Goal: Check status: Check status

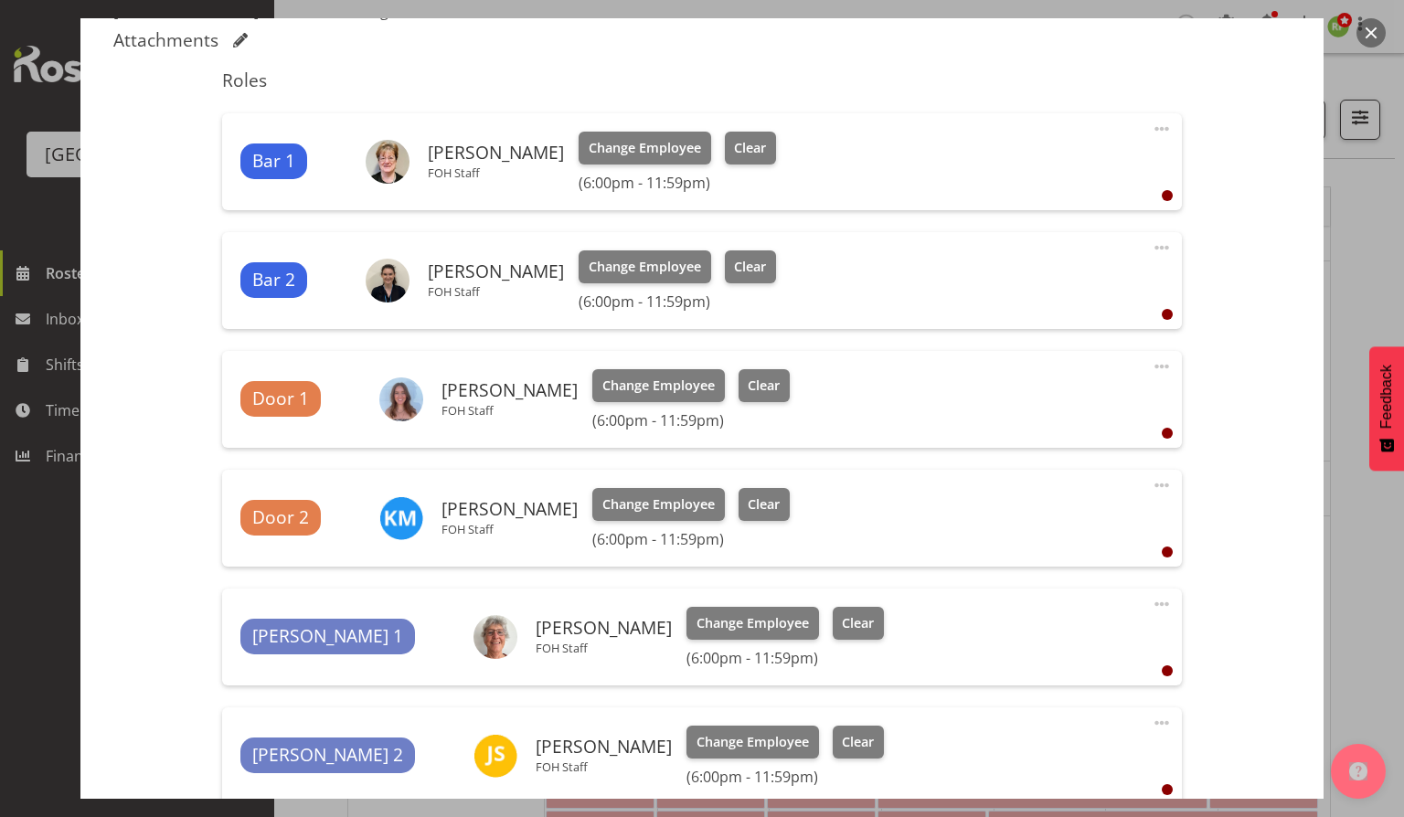
scroll to position [432, 0]
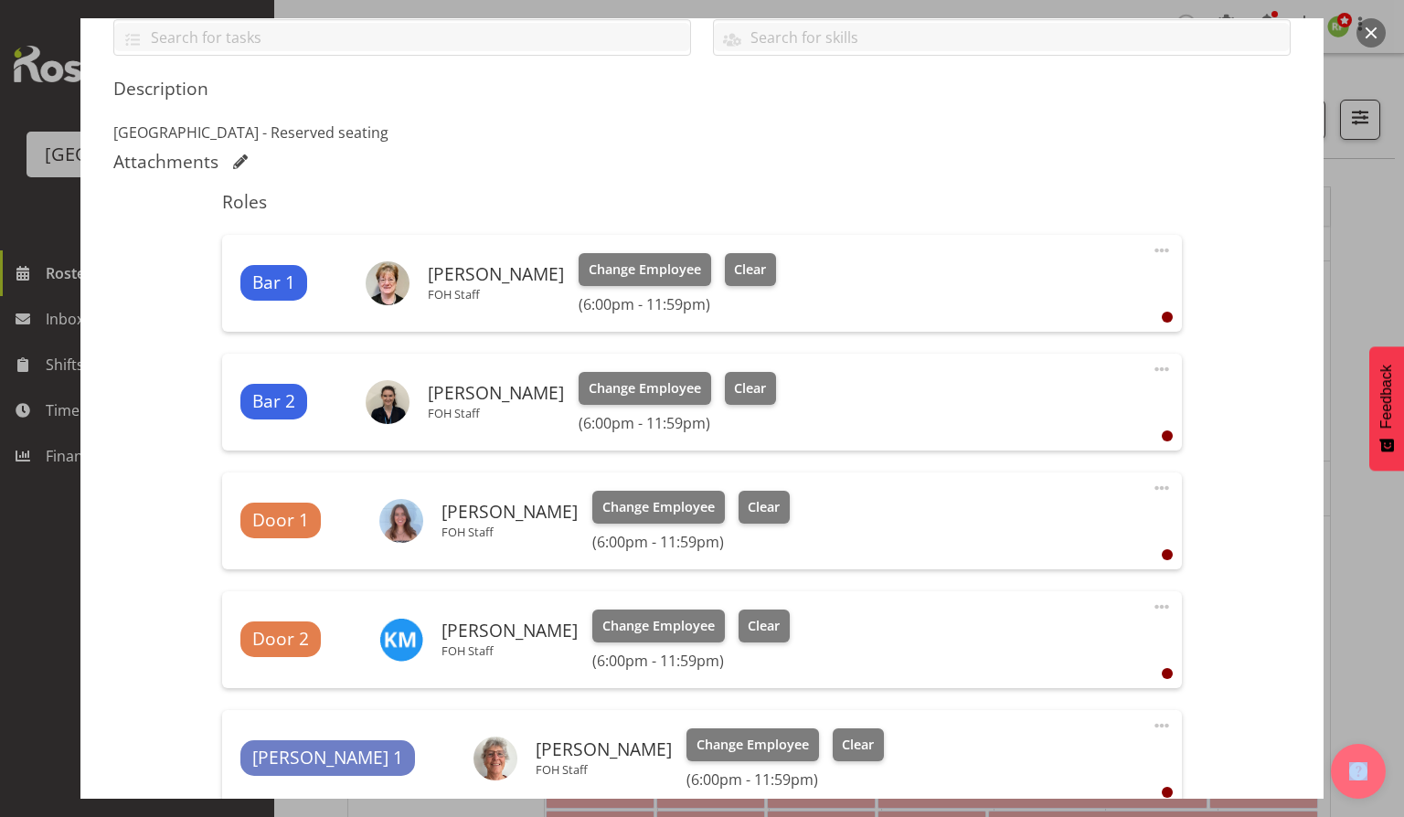
click at [1373, 35] on button "button" at bounding box center [1371, 32] width 29 height 29
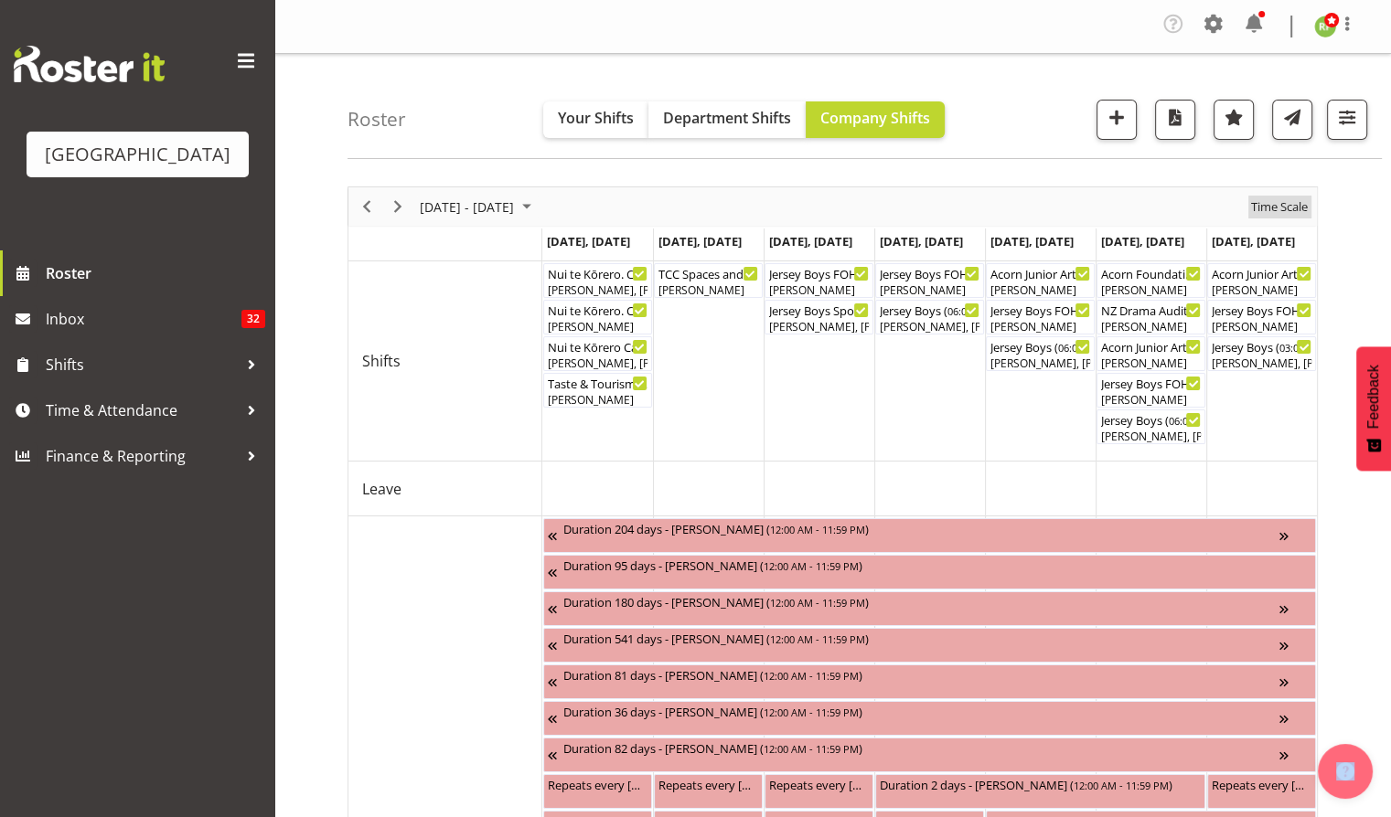
click at [1291, 213] on span "Time Scale" at bounding box center [1279, 207] width 60 height 23
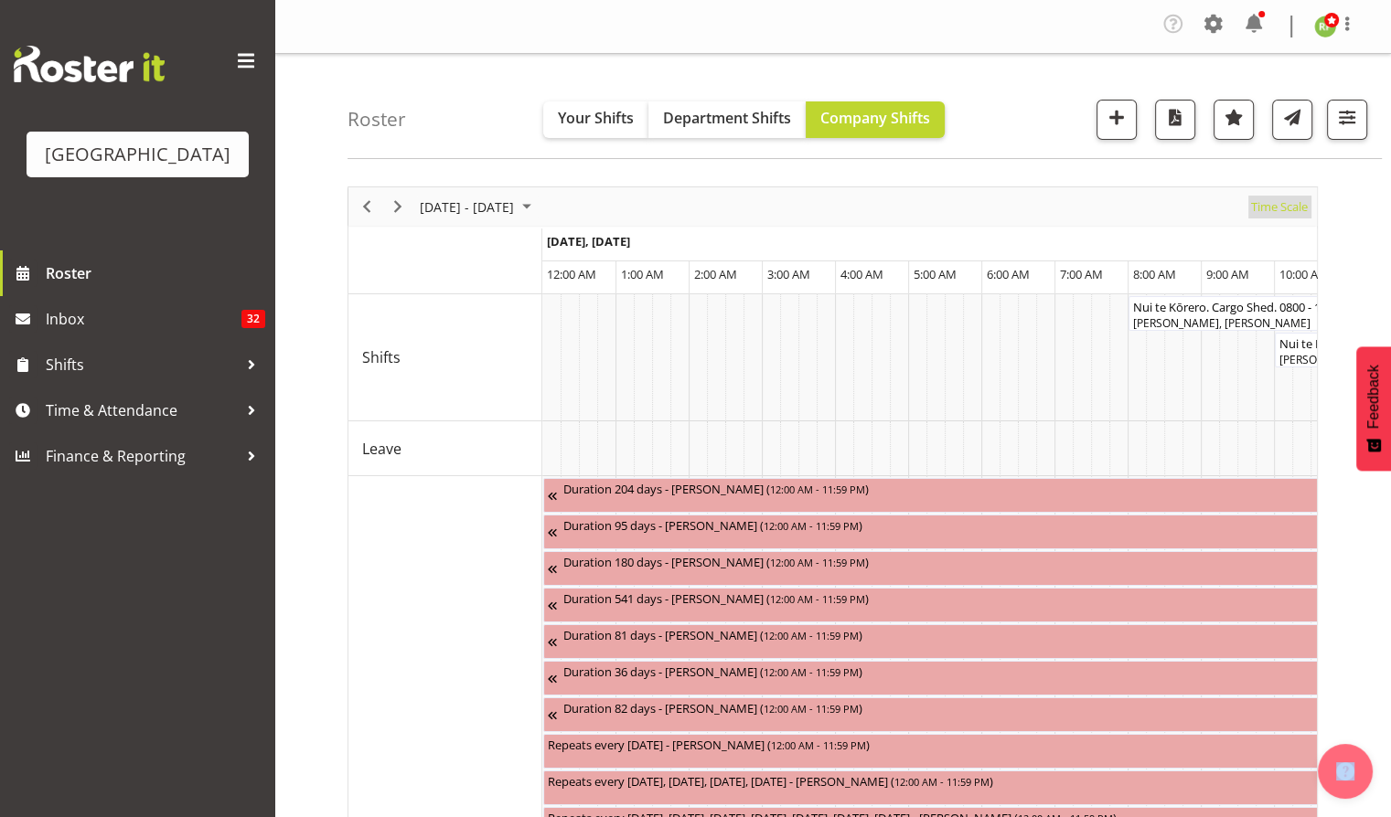
drag, startPoint x: 1287, startPoint y: 210, endPoint x: 1291, endPoint y: 221, distance: 11.6
click at [1289, 210] on span "Time Scale" at bounding box center [1279, 207] width 60 height 23
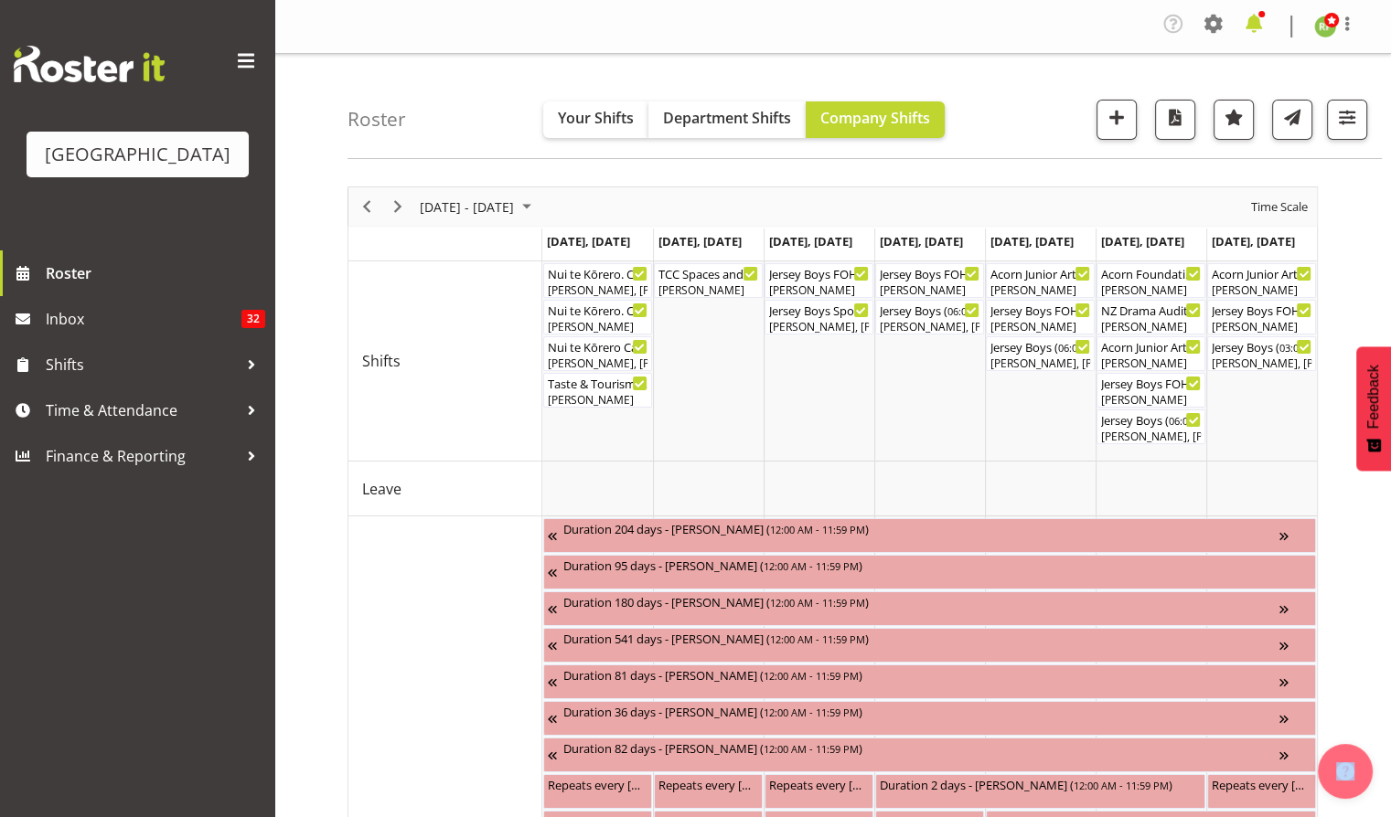
click at [1251, 24] on span at bounding box center [1253, 23] width 29 height 29
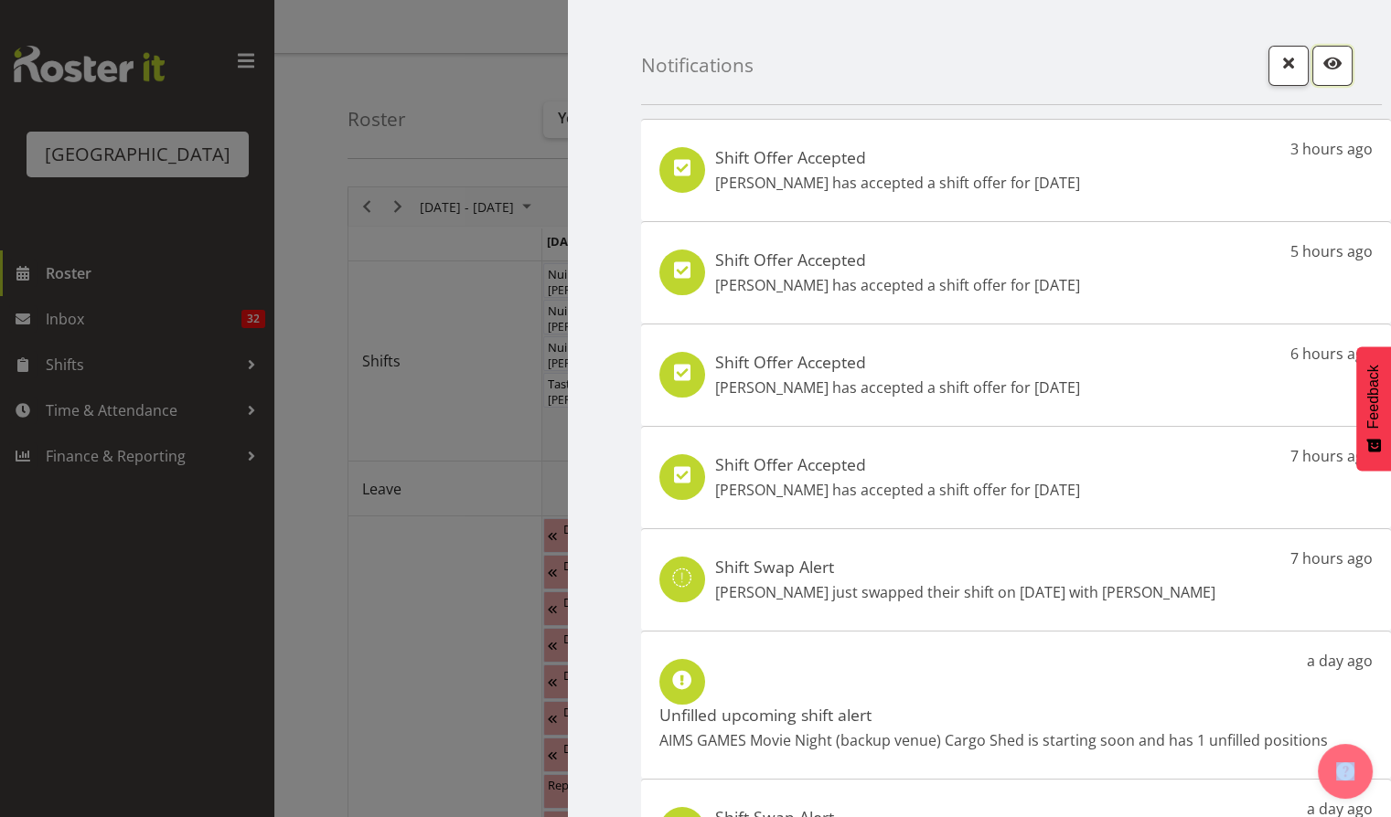
click at [1320, 64] on span "button" at bounding box center [1332, 63] width 24 height 24
click at [494, 16] on div at bounding box center [695, 408] width 1391 height 817
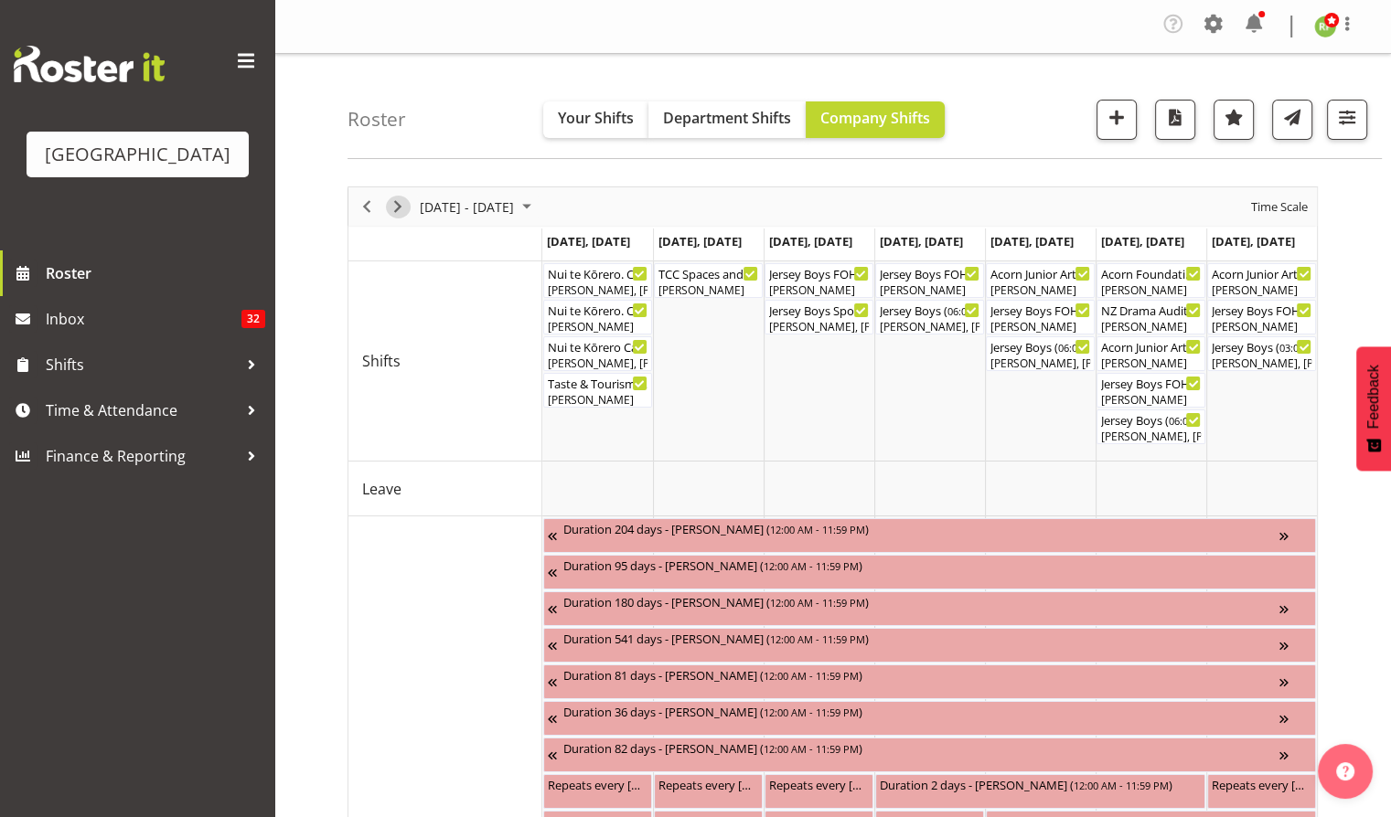
click at [393, 207] on span "Next" at bounding box center [398, 207] width 22 height 23
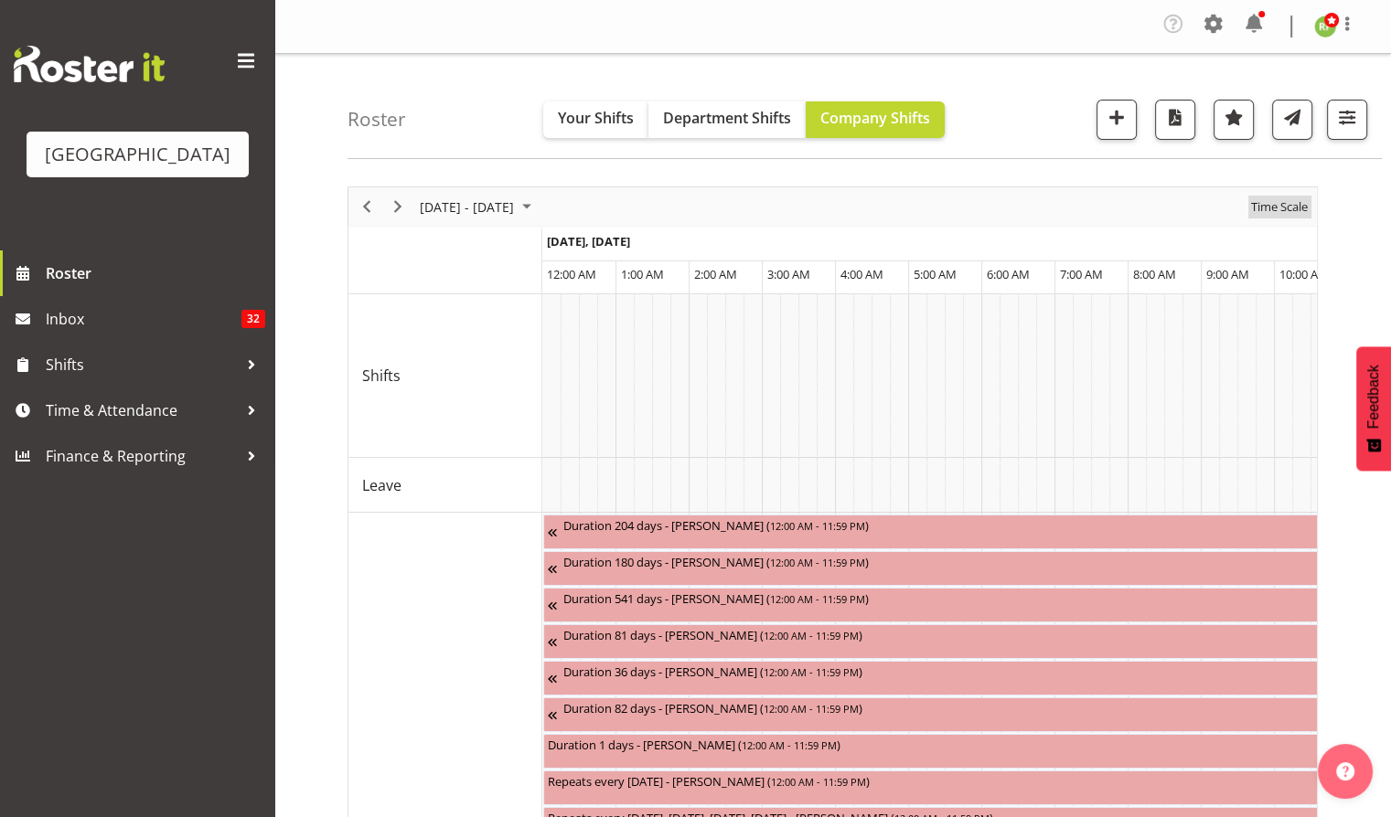
click at [1285, 204] on span "Time Scale" at bounding box center [1279, 207] width 60 height 23
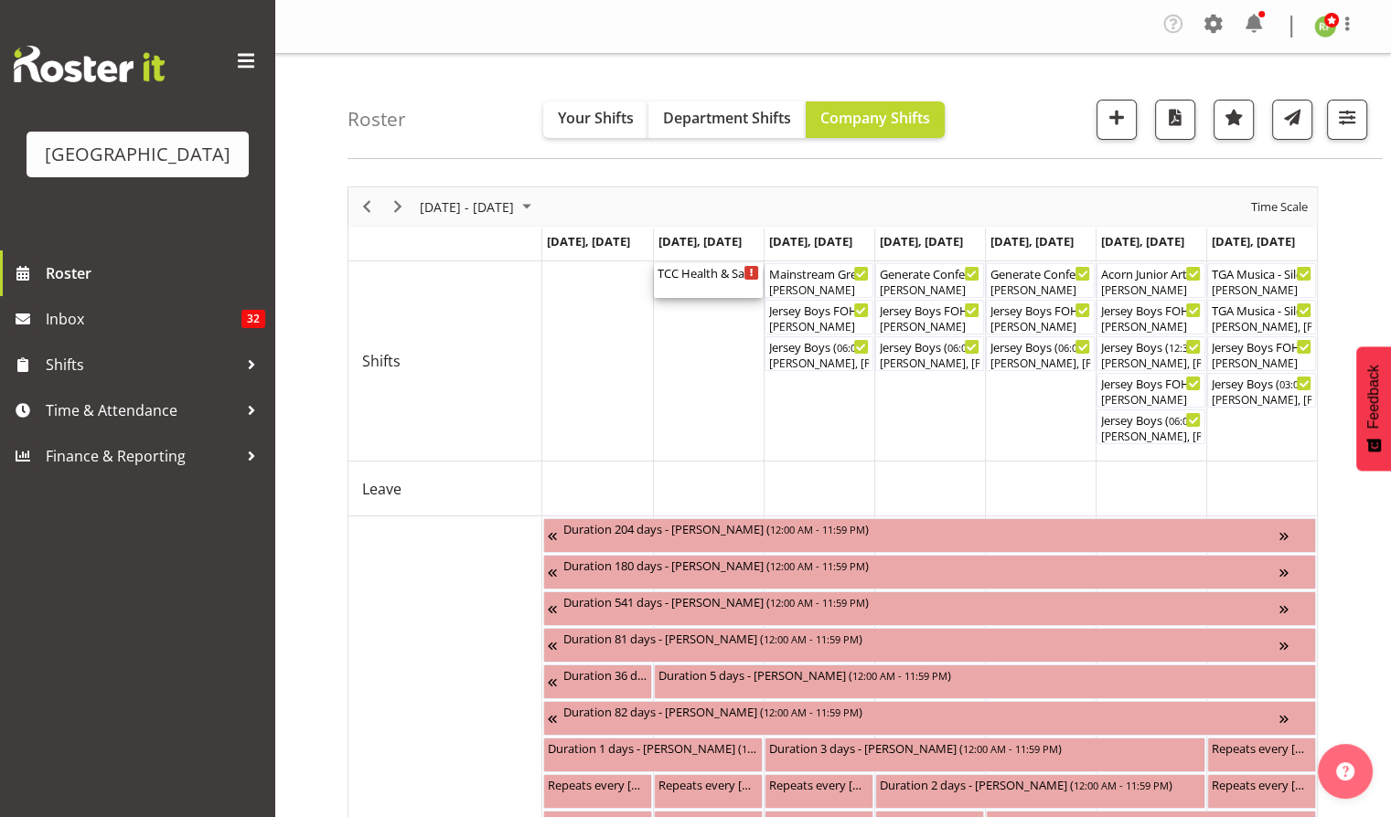
click at [709, 281] on div "TCC Health & Safety Training (Details TBC) ( 08:00 AM - 04:30 PM )" at bounding box center [707, 280] width 101 height 35
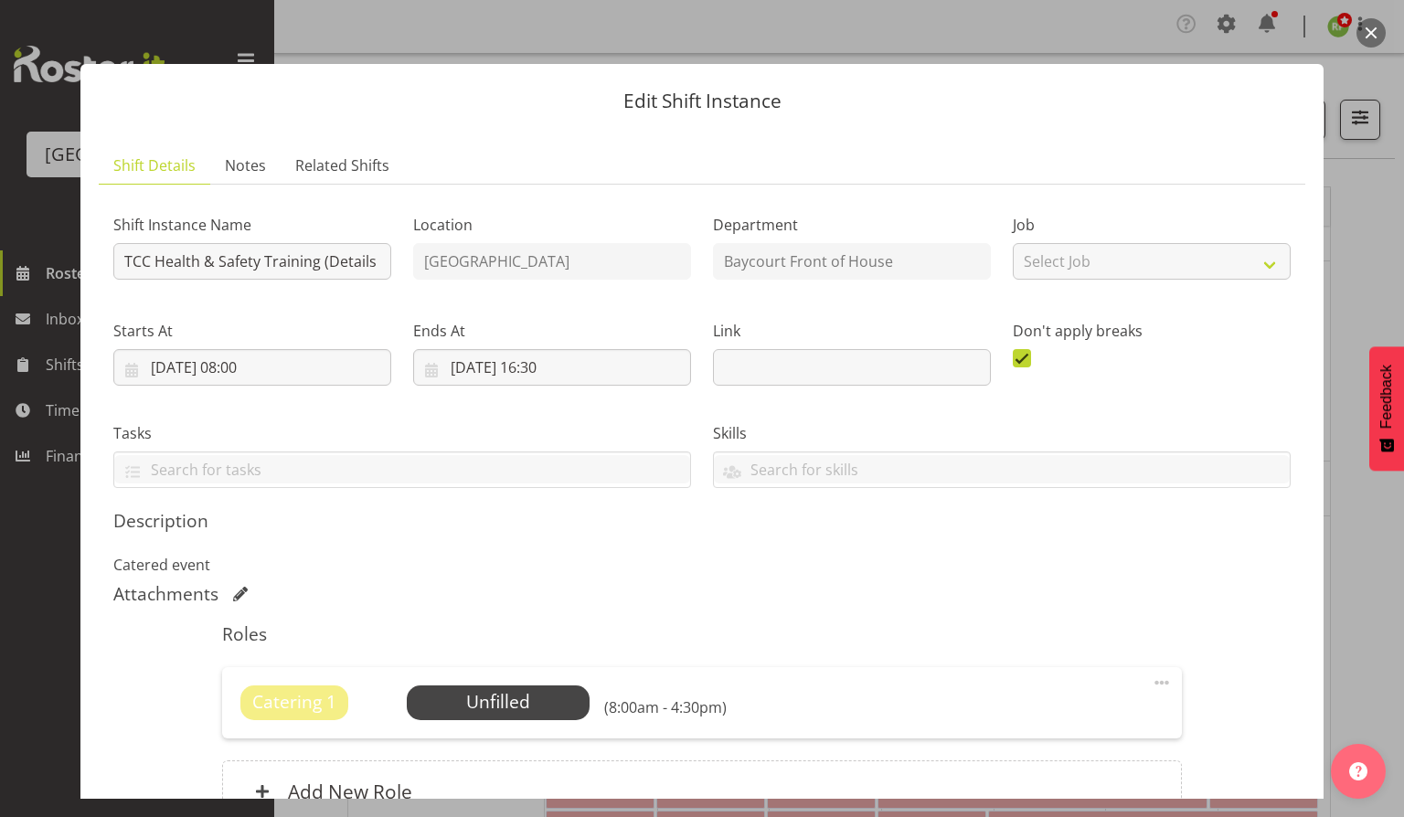
click at [1366, 32] on button "button" at bounding box center [1371, 32] width 29 height 29
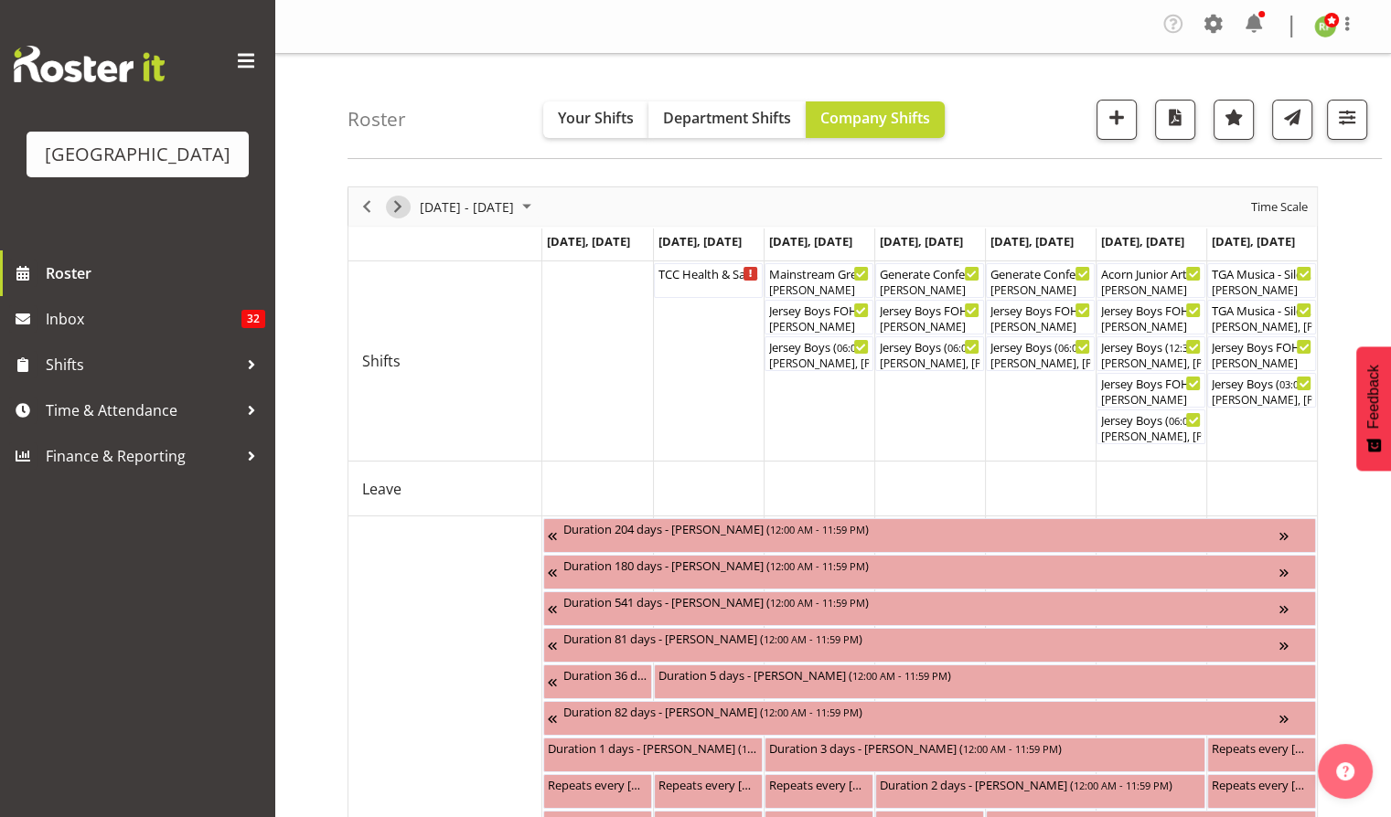
click at [399, 201] on span "Next" at bounding box center [398, 207] width 22 height 23
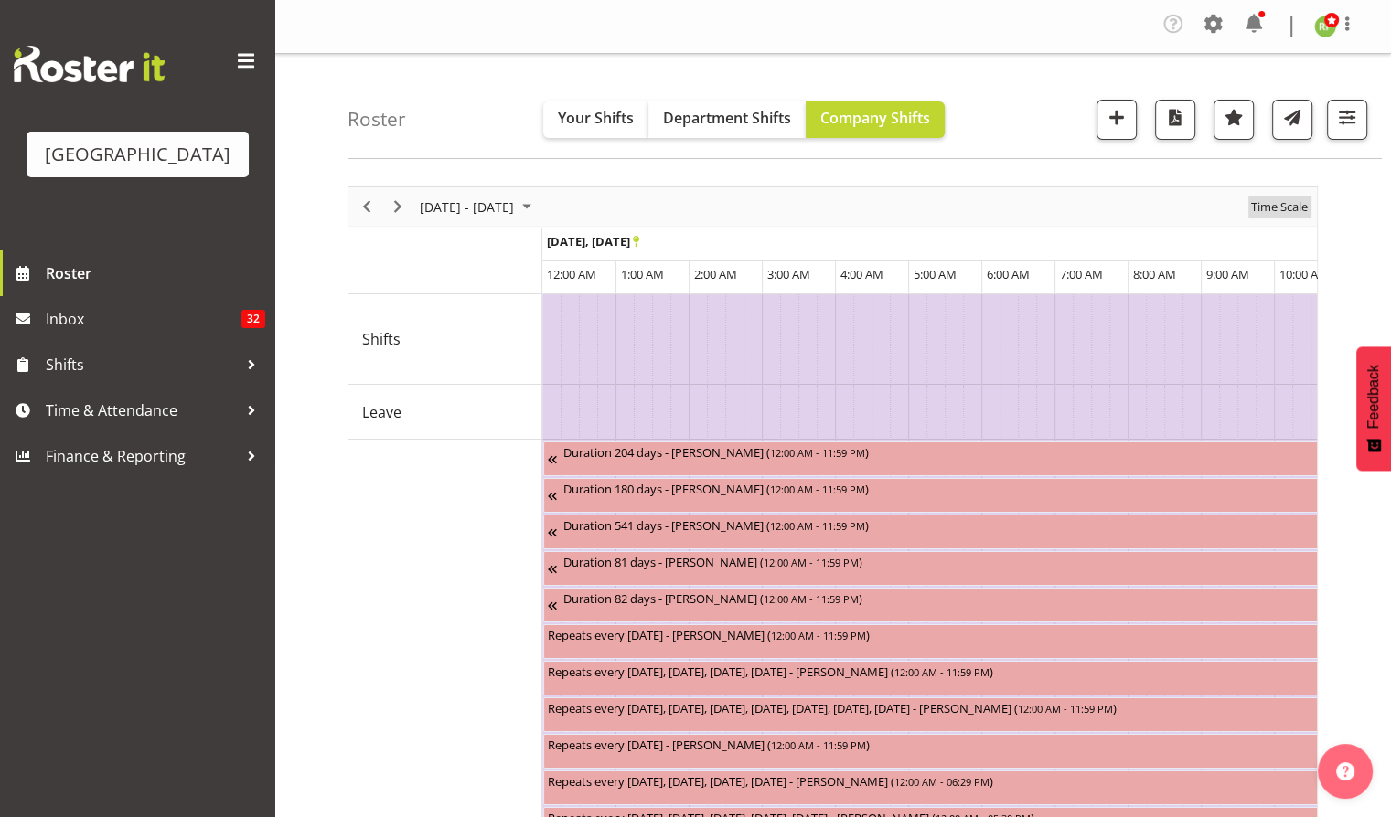
click at [1295, 203] on span "Time Scale" at bounding box center [1279, 207] width 60 height 23
